Goal: Information Seeking & Learning: Compare options

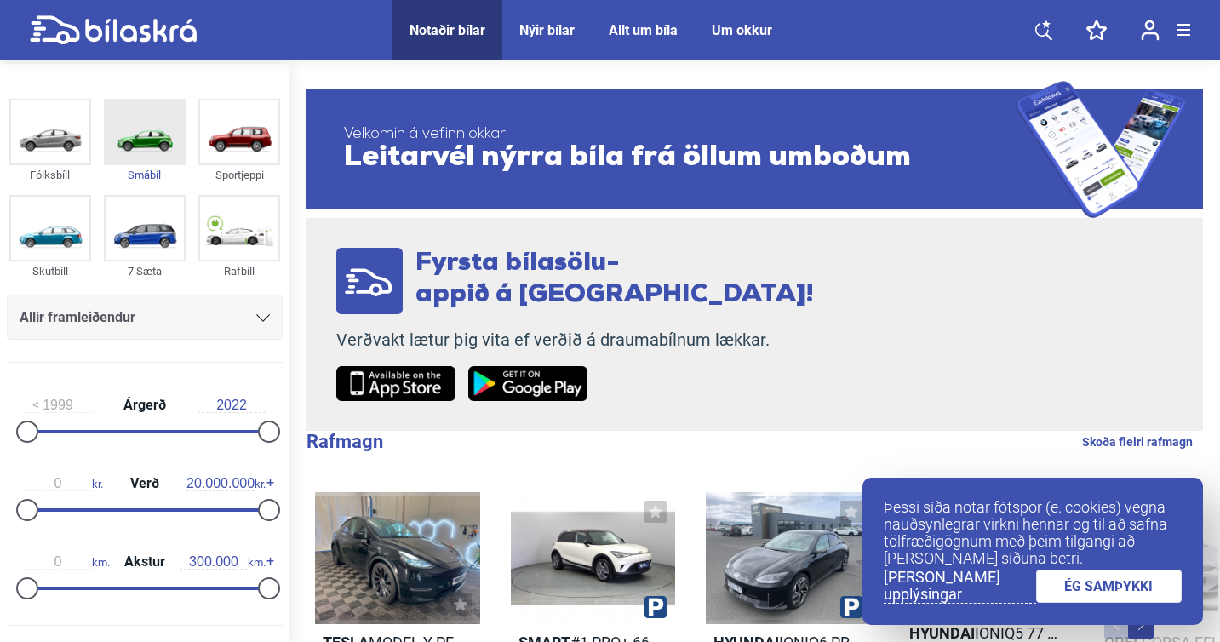
click at [129, 130] on img at bounding box center [145, 132] width 78 height 63
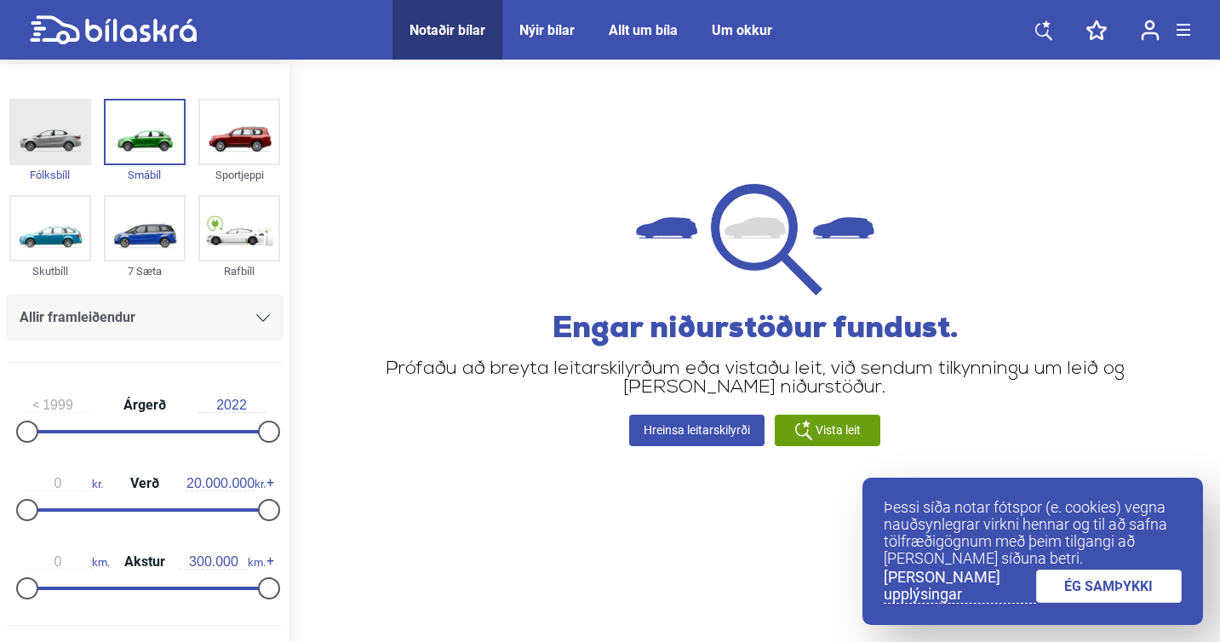
click at [59, 141] on img at bounding box center [50, 132] width 78 height 63
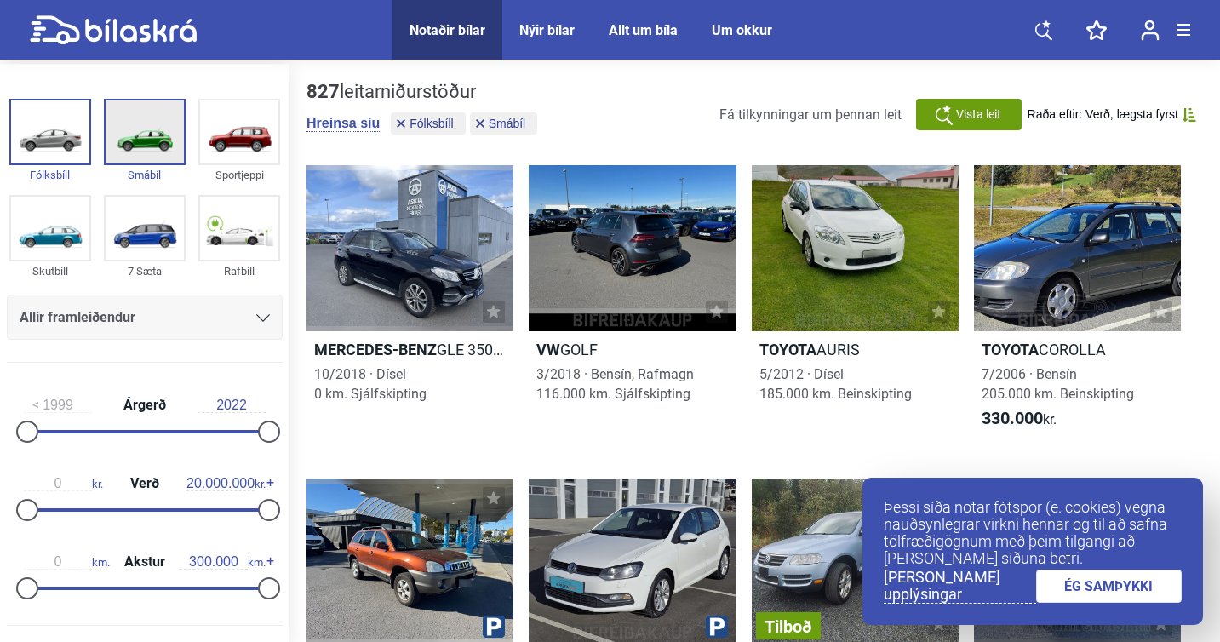
click at [156, 141] on img at bounding box center [145, 132] width 78 height 63
drag, startPoint x: 261, startPoint y: 434, endPoint x: 242, endPoint y: 430, distance: 19.0
click at [242, 430] on div at bounding box center [248, 432] width 22 height 22
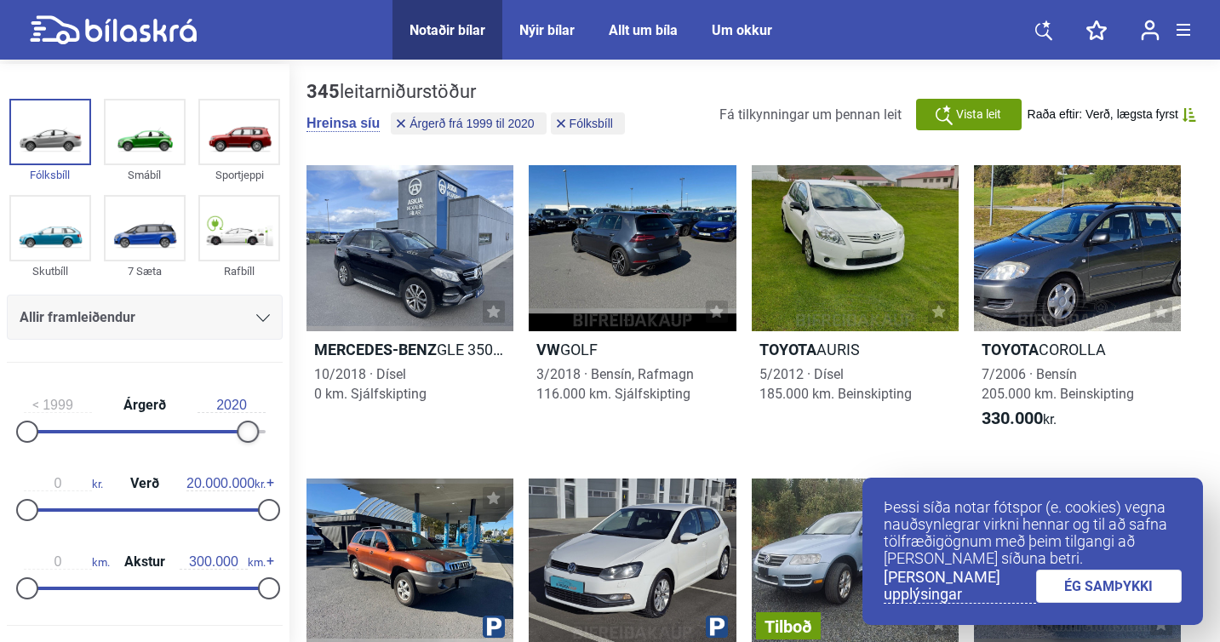
type input "2019"
drag, startPoint x: 242, startPoint y: 430, endPoint x: 231, endPoint y: 428, distance: 11.2
click at [231, 428] on div at bounding box center [238, 432] width 22 height 22
drag, startPoint x: 263, startPoint y: 508, endPoint x: 153, endPoint y: 502, distance: 110.1
click at [154, 502] on div at bounding box center [163, 510] width 22 height 22
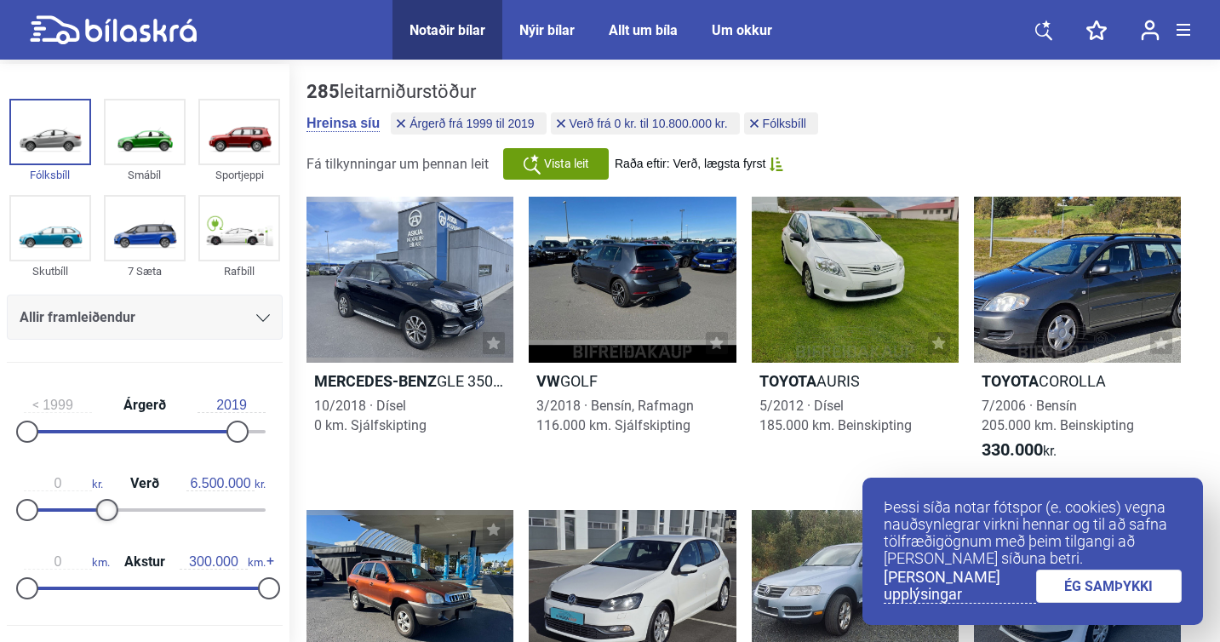
drag, startPoint x: 153, startPoint y: 502, endPoint x: 103, endPoint y: 503, distance: 50.3
click at [103, 503] on div at bounding box center [107, 510] width 22 height 22
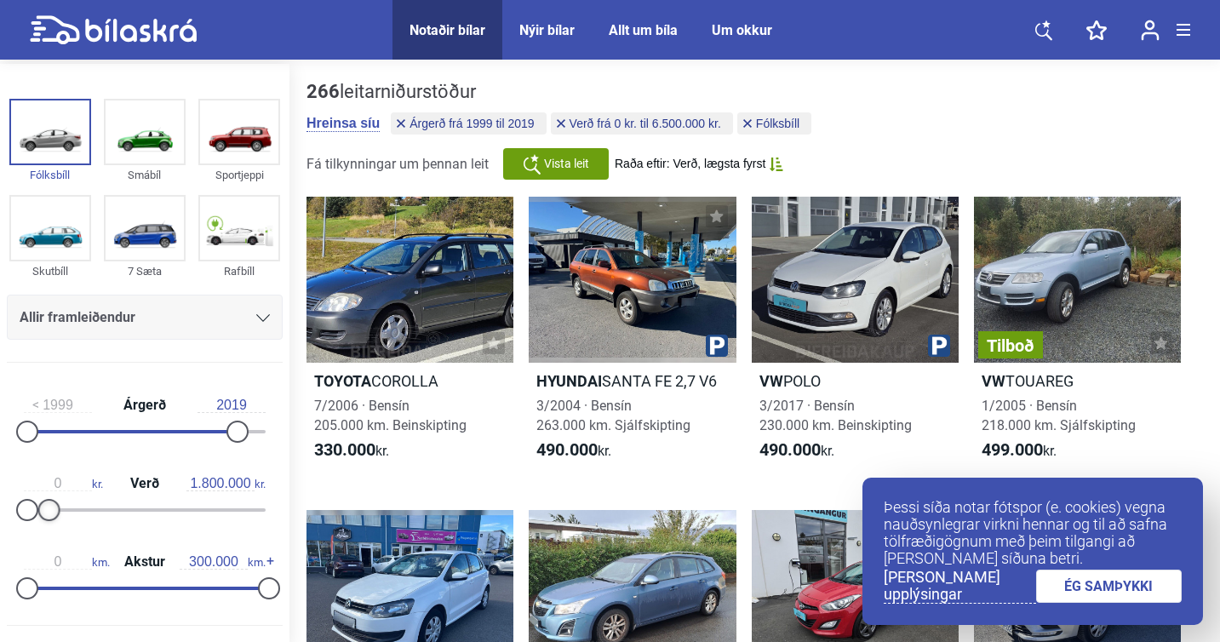
type input "1.700.000"
drag, startPoint x: 106, startPoint y: 507, endPoint x: 49, endPoint y: 505, distance: 57.1
click at [49, 505] on div at bounding box center [48, 510] width 22 height 22
click at [1010, 118] on div "69 leitarniðurstöður [PERSON_NAME] síu Árgerð frá 1999 til 2019 Verð frá 0 kr. …" at bounding box center [755, 130] width 897 height 99
click at [37, 235] on img at bounding box center [50, 228] width 78 height 63
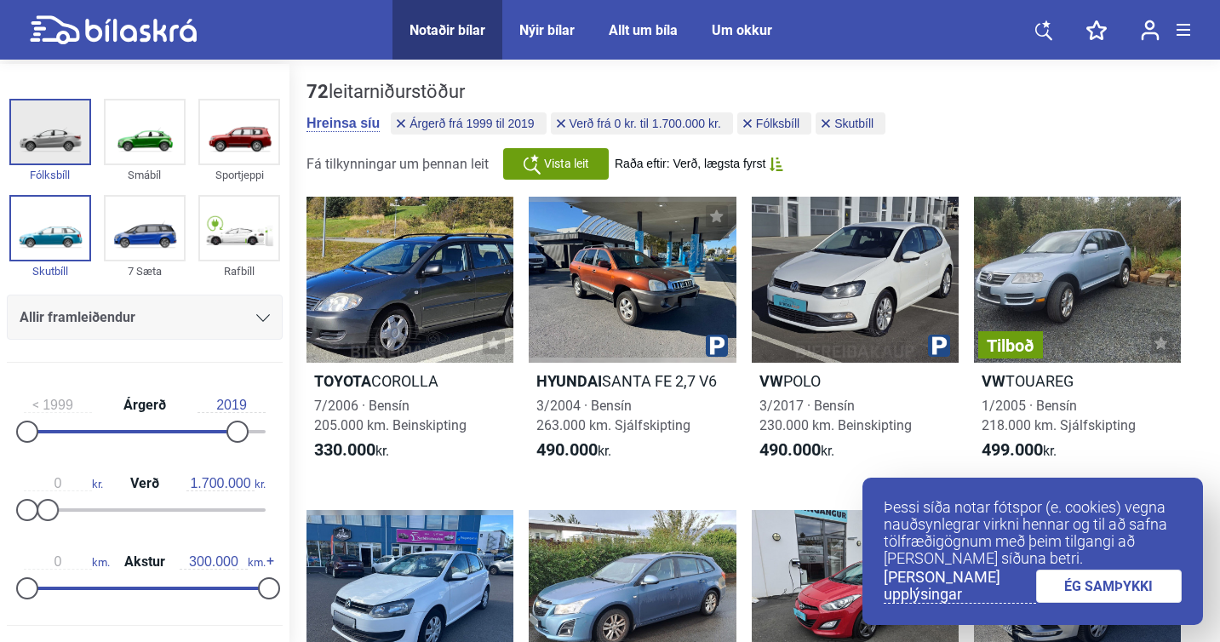
click at [58, 137] on img at bounding box center [50, 132] width 78 height 63
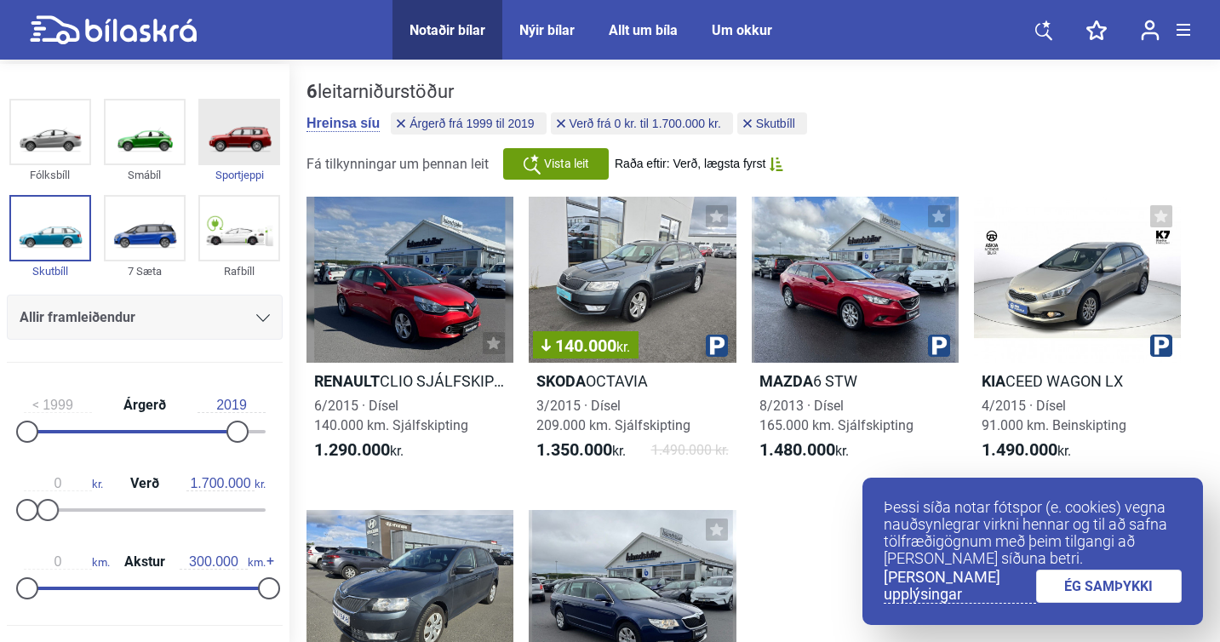
click at [238, 151] on img at bounding box center [239, 132] width 78 height 63
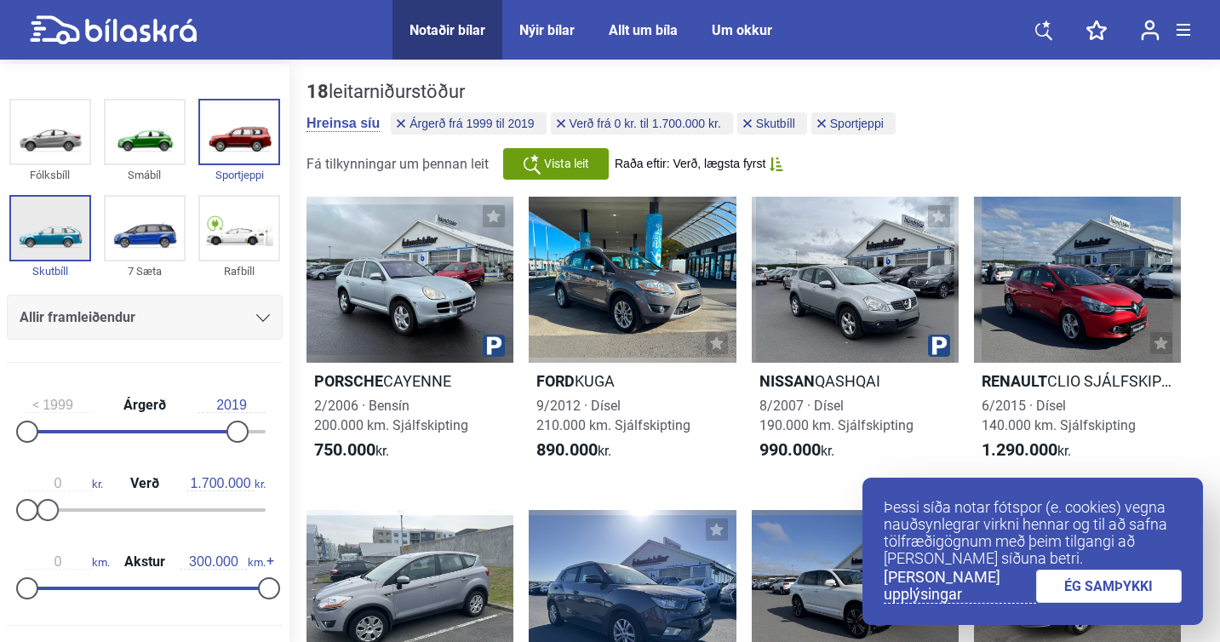
click at [66, 225] on img at bounding box center [50, 228] width 78 height 63
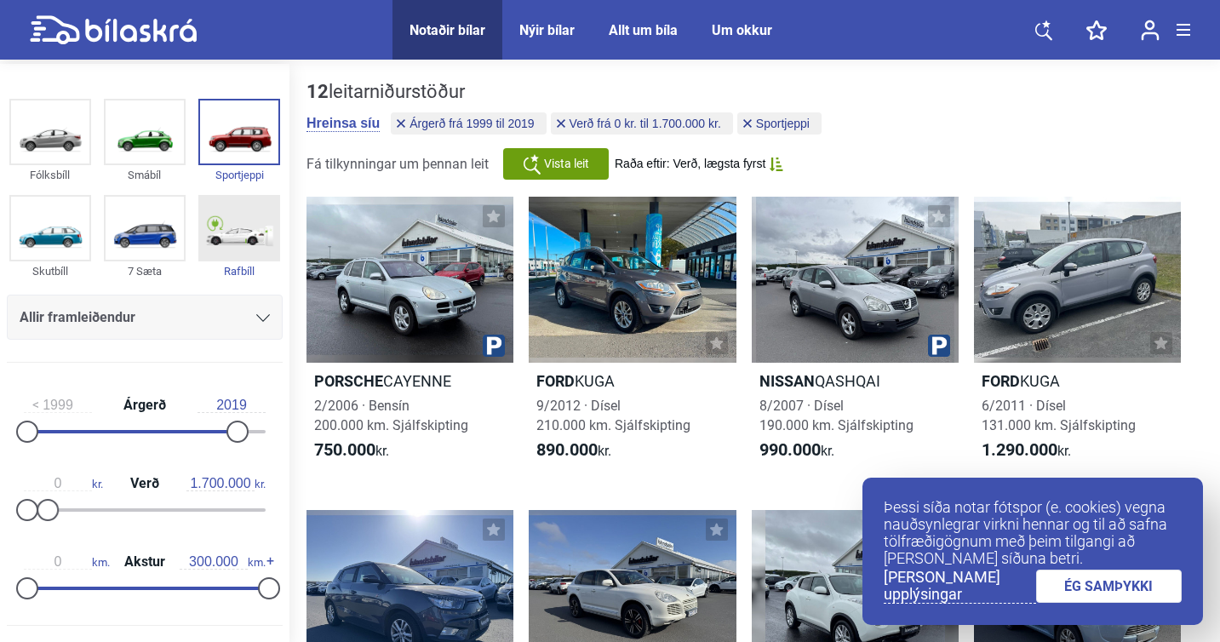
click at [221, 251] on img at bounding box center [239, 228] width 78 height 63
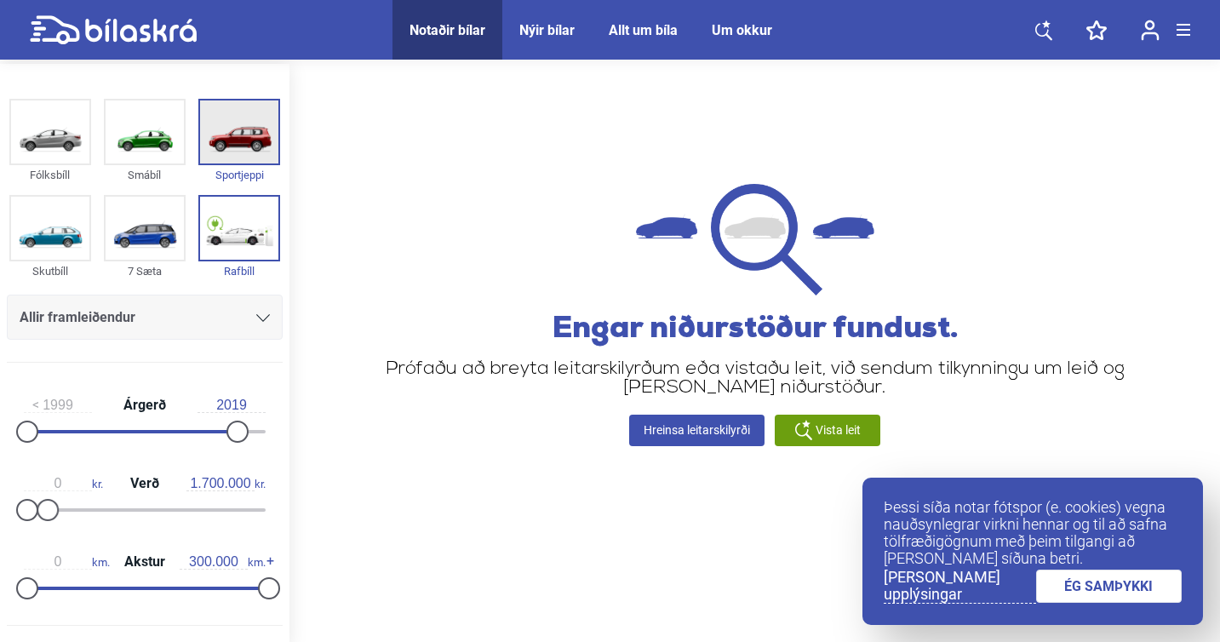
click at [244, 112] on img at bounding box center [239, 132] width 78 height 63
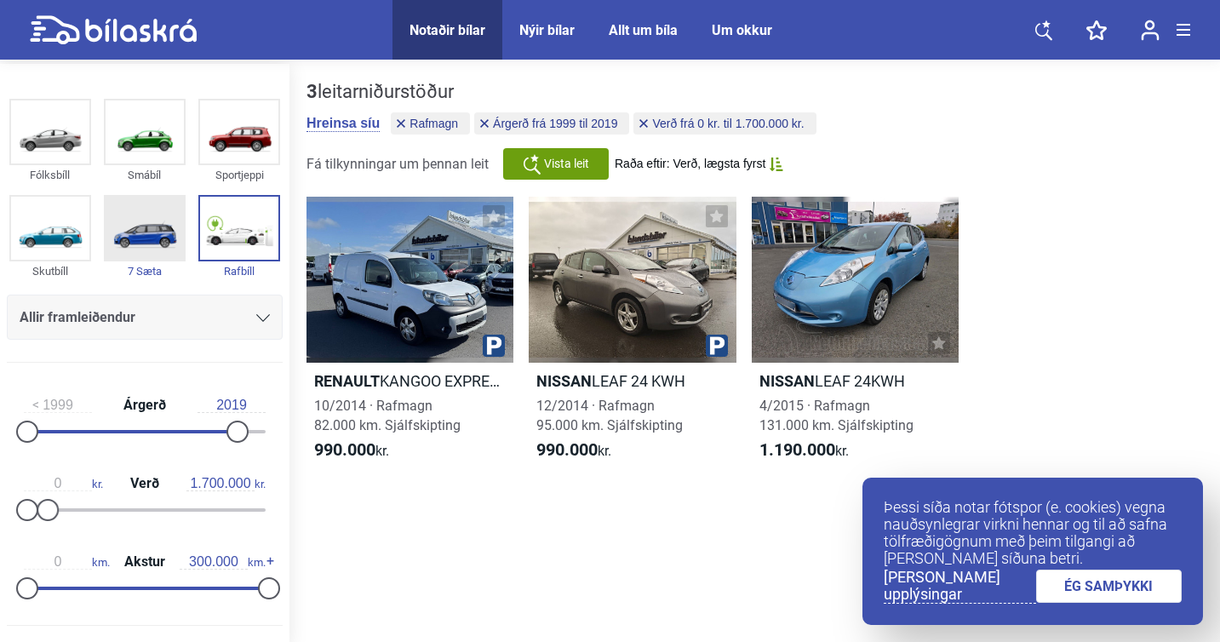
click at [173, 224] on img at bounding box center [145, 228] width 78 height 63
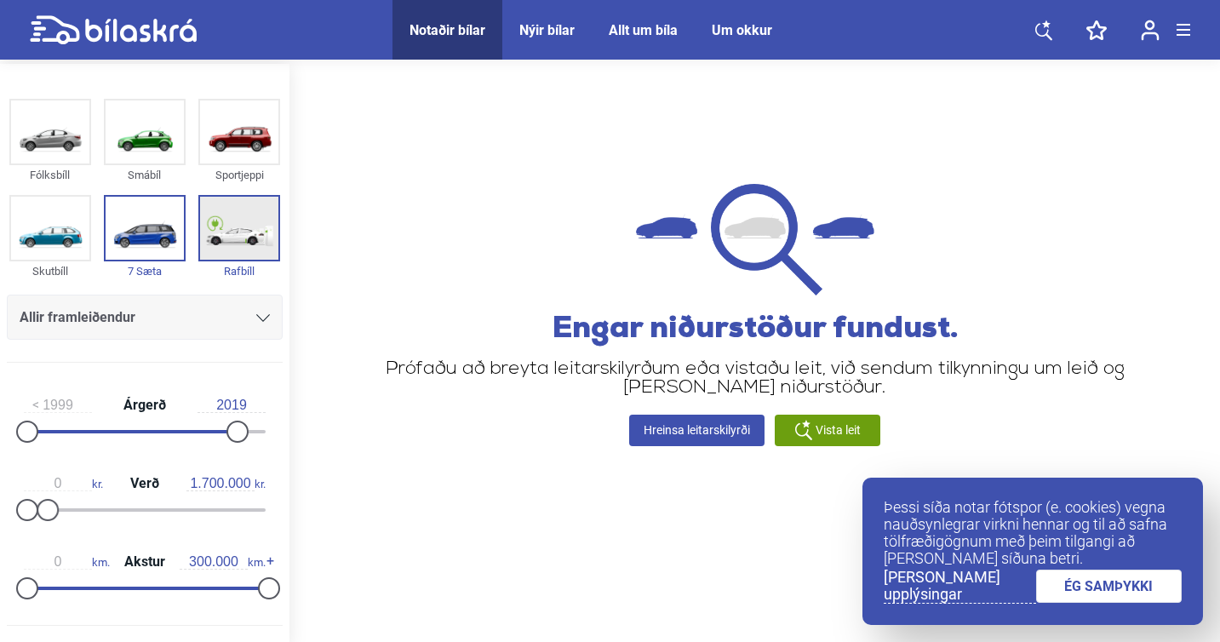
click at [235, 227] on img at bounding box center [239, 228] width 78 height 63
checkbox input "false"
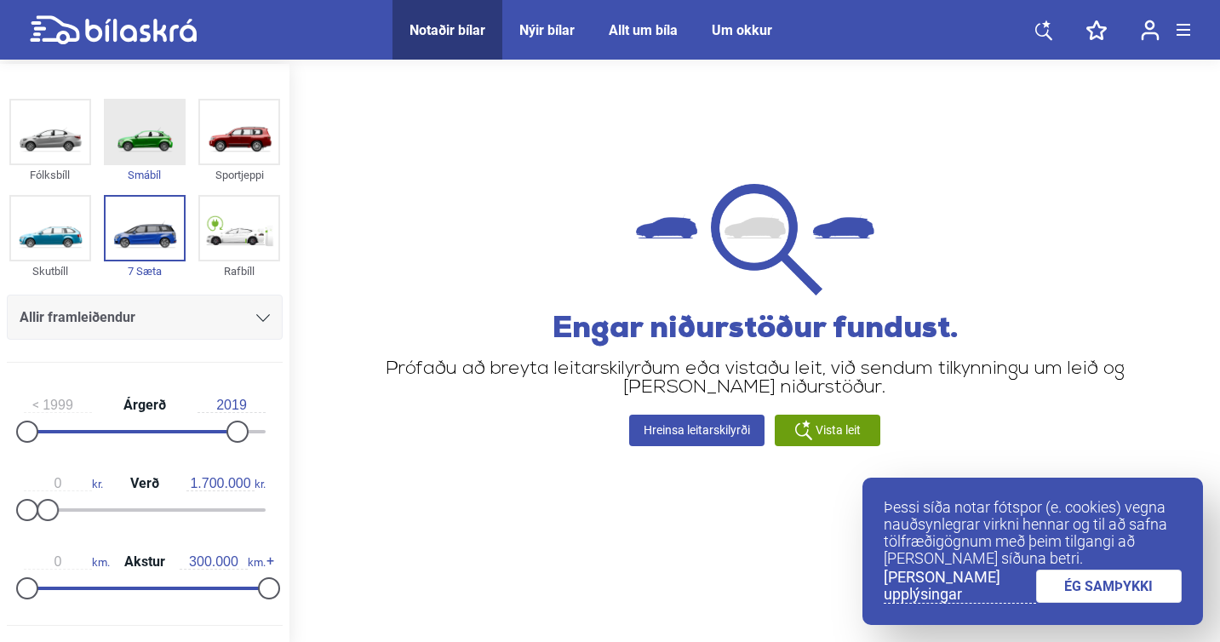
click at [135, 133] on img at bounding box center [145, 132] width 78 height 63
click at [58, 147] on img at bounding box center [50, 132] width 78 height 63
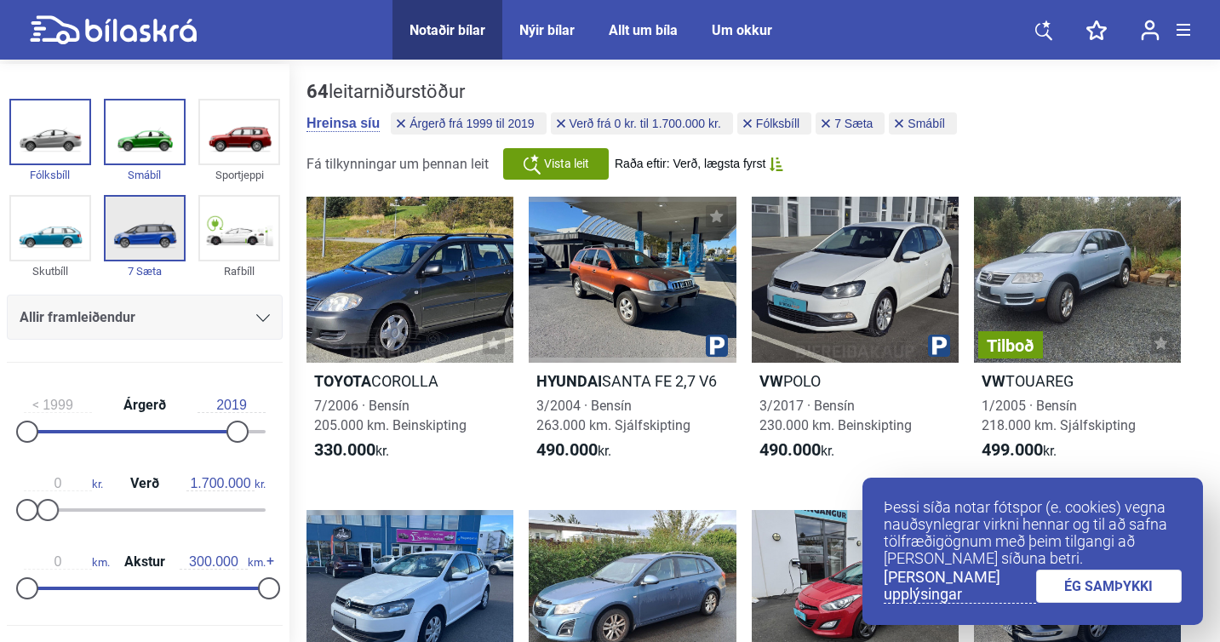
click at [152, 231] on img at bounding box center [145, 228] width 78 height 63
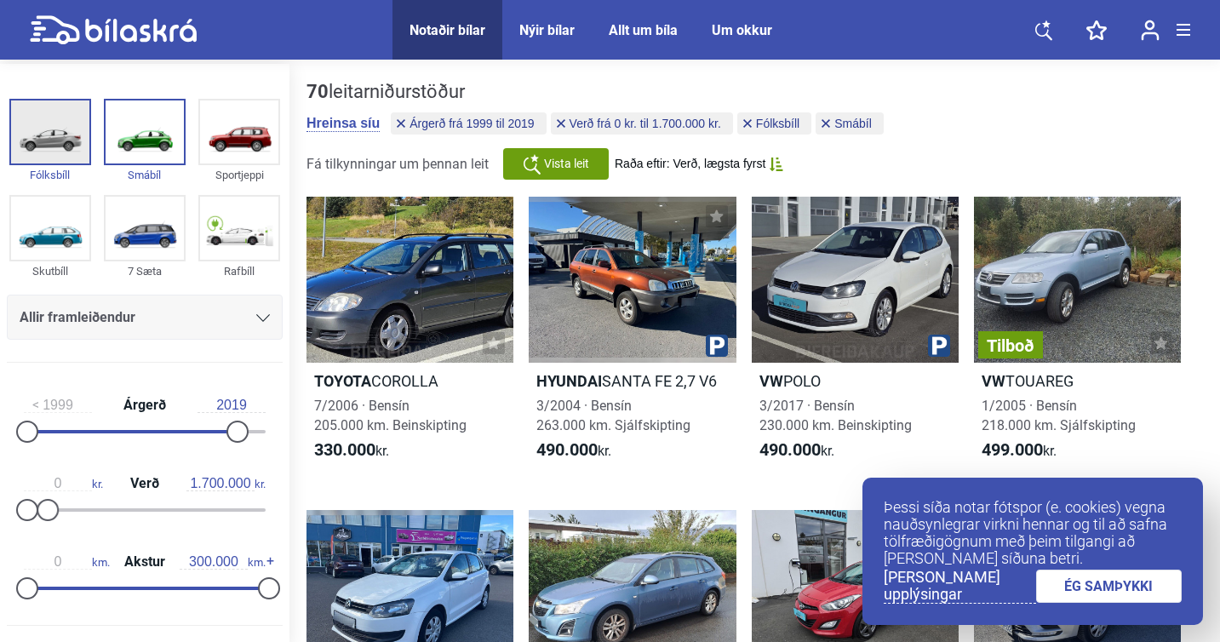
click at [55, 111] on img at bounding box center [50, 132] width 78 height 63
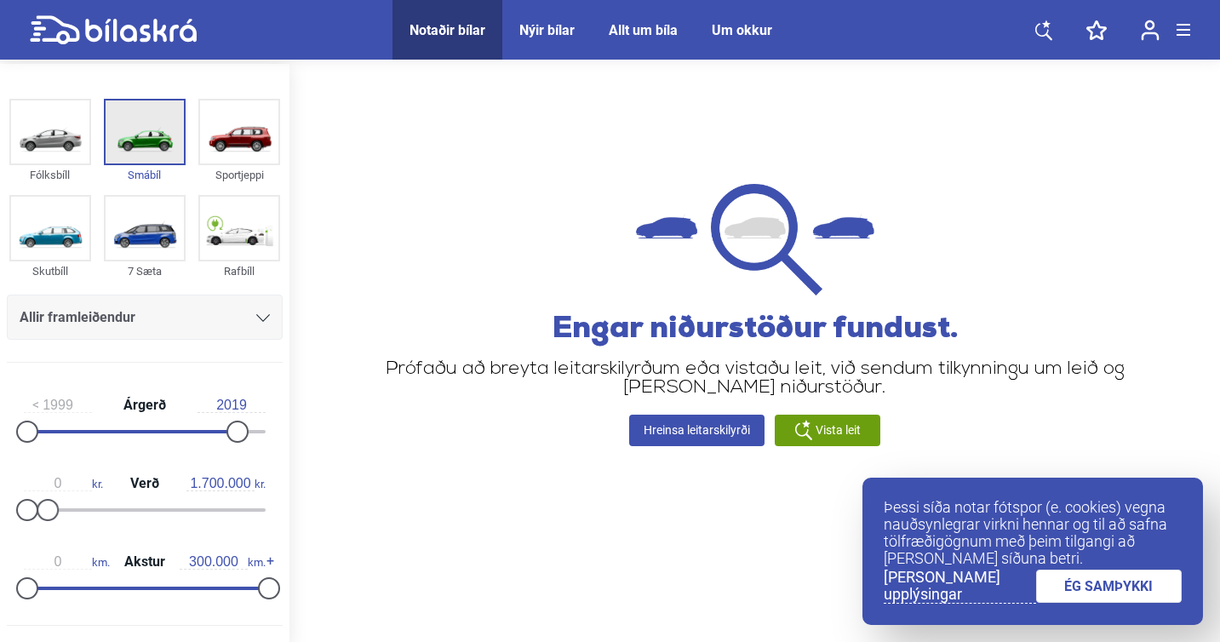
click at [129, 135] on img at bounding box center [145, 132] width 78 height 63
